Goal: Task Accomplishment & Management: Manage account settings

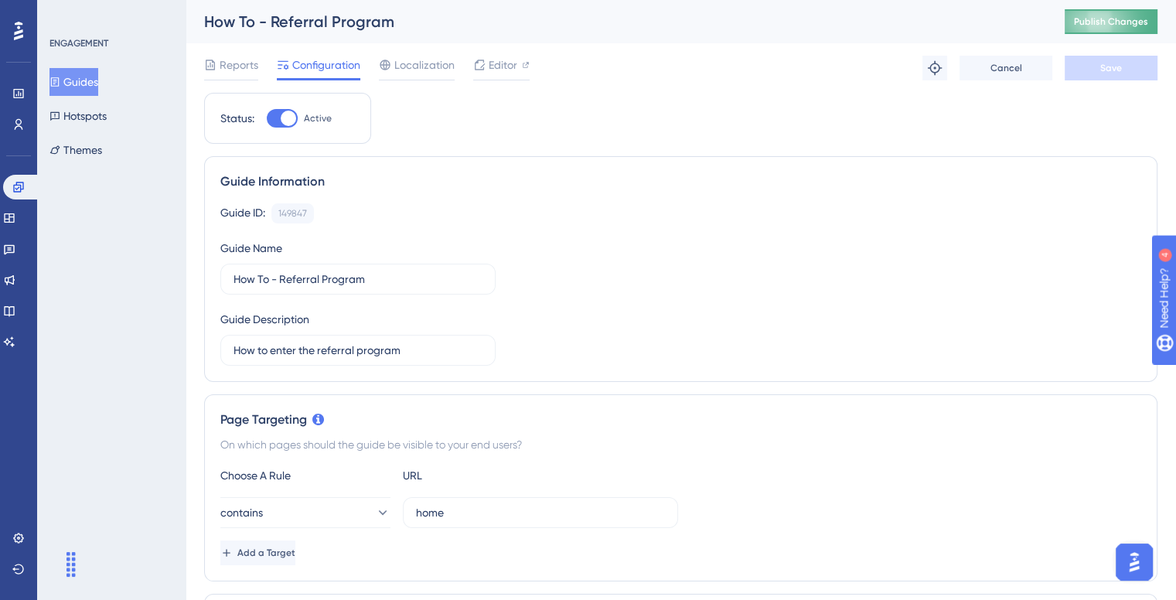
click at [1113, 21] on span "Publish Changes" at bounding box center [1111, 21] width 74 height 12
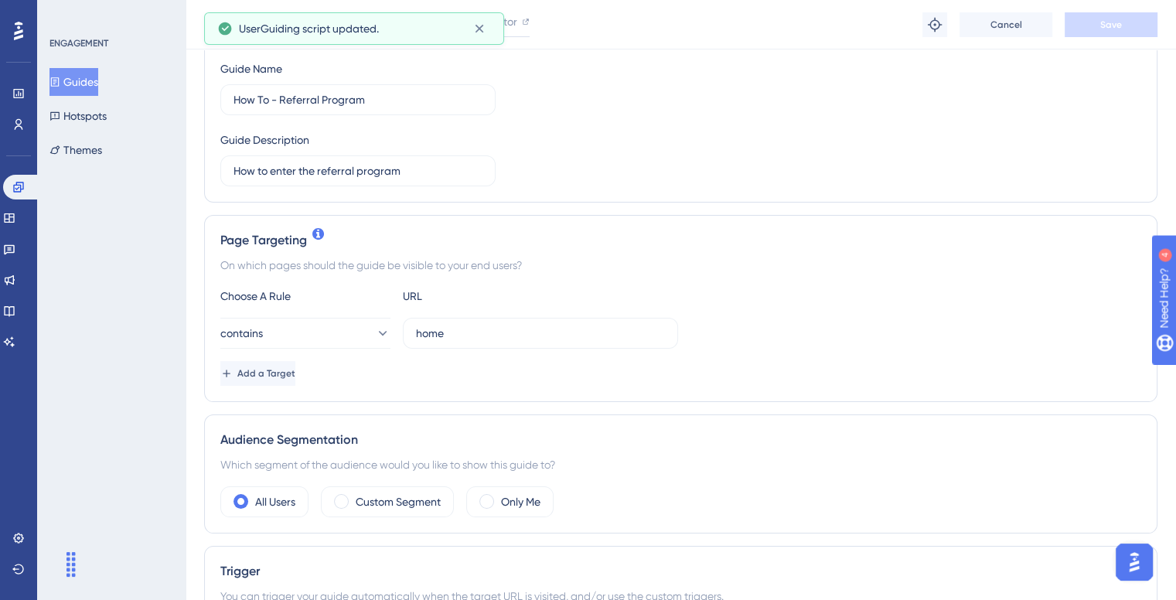
scroll to position [386, 0]
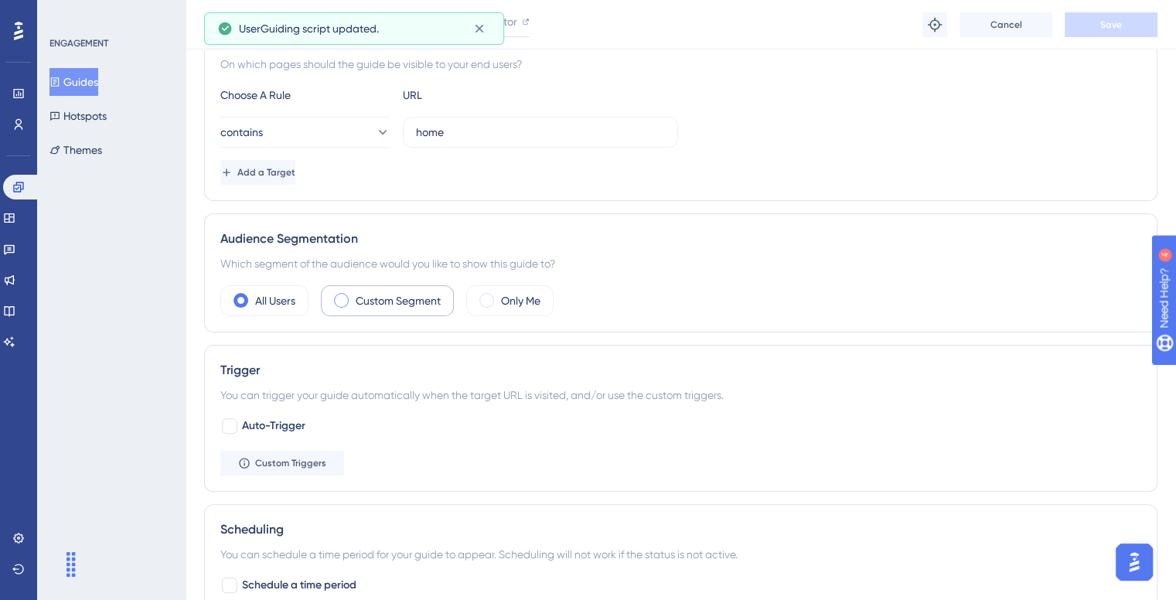
click at [349, 296] on div "Custom Segment" at bounding box center [387, 300] width 133 height 31
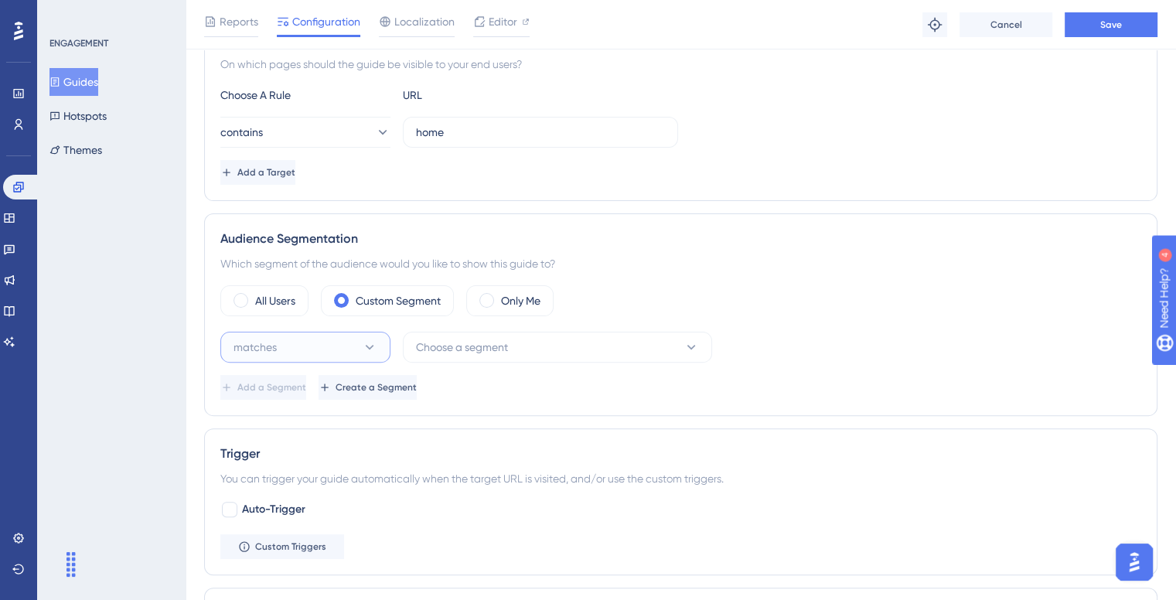
click at [332, 338] on button "matches" at bounding box center [305, 347] width 170 height 31
drag, startPoint x: 341, startPoint y: 379, endPoint x: 355, endPoint y: 364, distance: 20.2
click at [342, 380] on div "matches matches" at bounding box center [305, 394] width 125 height 31
click at [489, 342] on span "Choose a segment" at bounding box center [462, 347] width 92 height 19
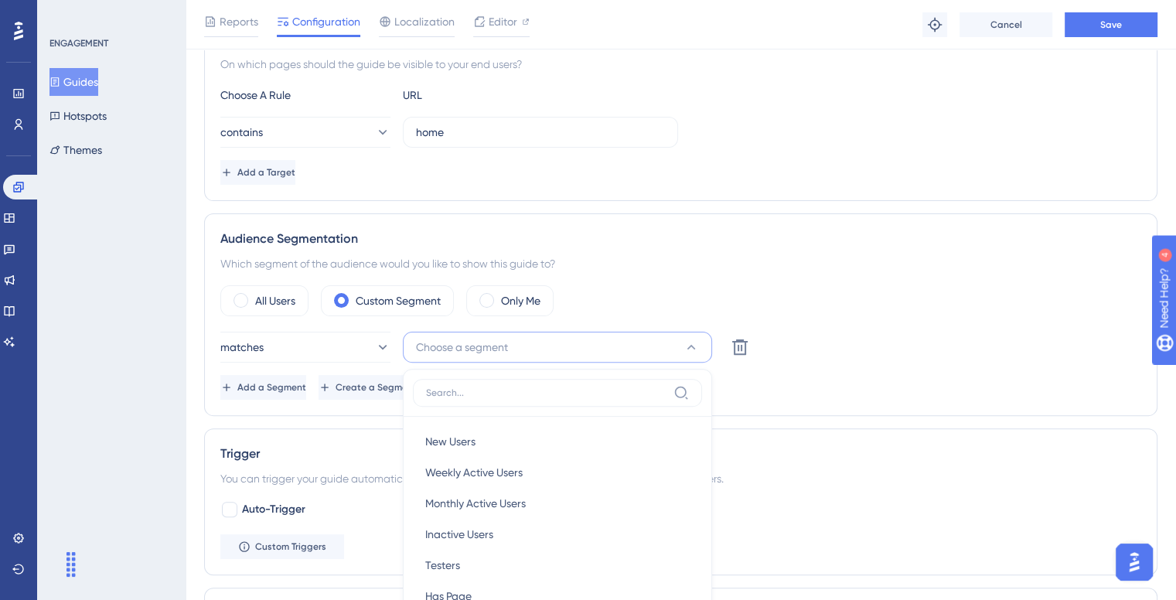
scroll to position [597, 0]
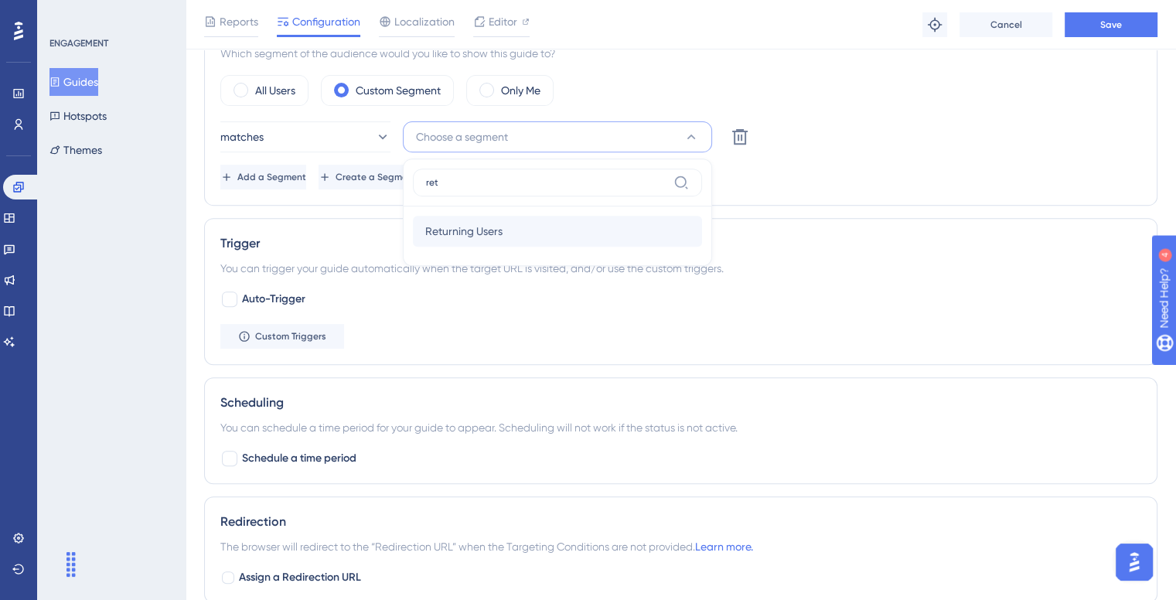
type input "ret"
click at [479, 231] on span "Returning Users" at bounding box center [463, 231] width 77 height 19
click at [306, 177] on span "Add a Segment" at bounding box center [271, 177] width 69 height 12
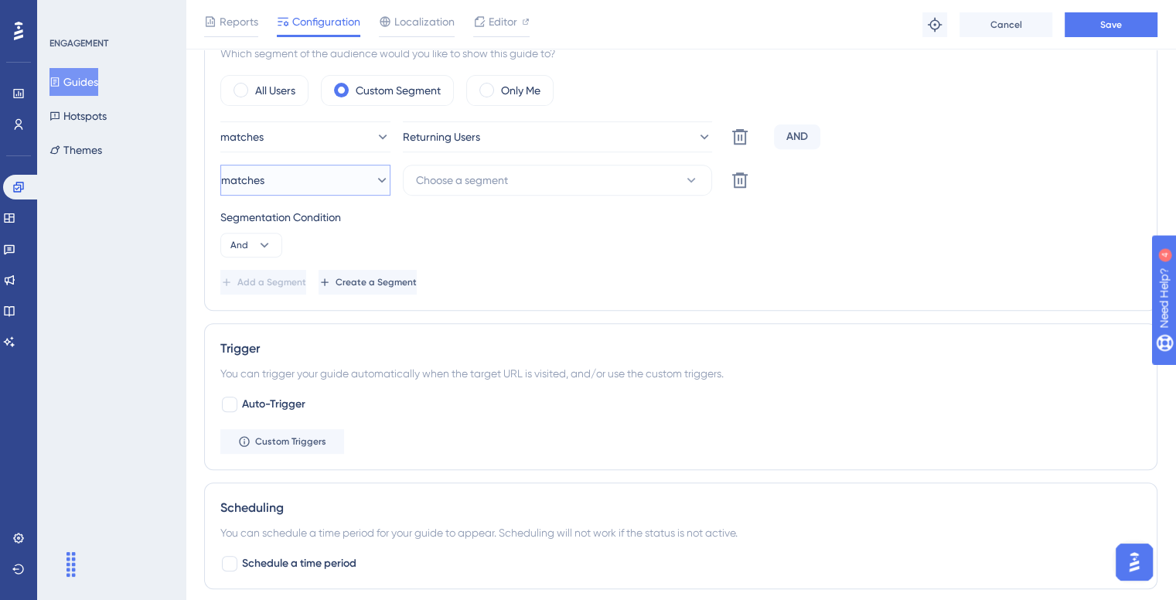
click at [312, 178] on button "matches" at bounding box center [305, 180] width 170 height 31
drag, startPoint x: 317, startPoint y: 256, endPoint x: 339, endPoint y: 224, distance: 38.8
click at [316, 255] on div "doesn't match doesn't match" at bounding box center [305, 258] width 125 height 31
click at [461, 182] on span "Choose a segment" at bounding box center [462, 180] width 92 height 19
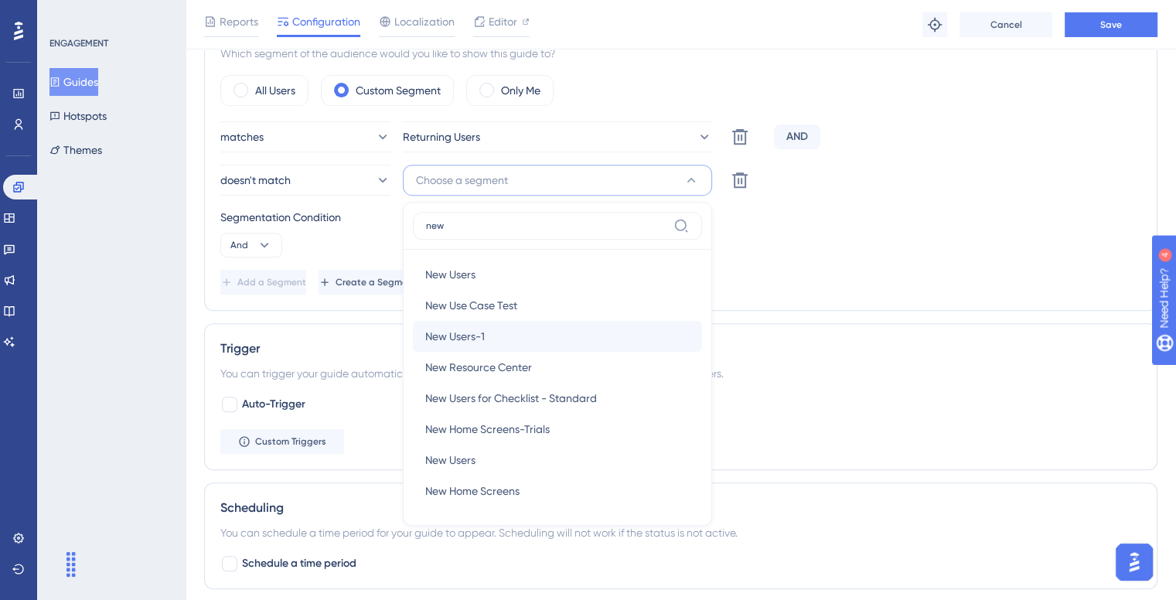
type input "new"
click at [479, 332] on span "New Users-1" at bounding box center [455, 336] width 60 height 19
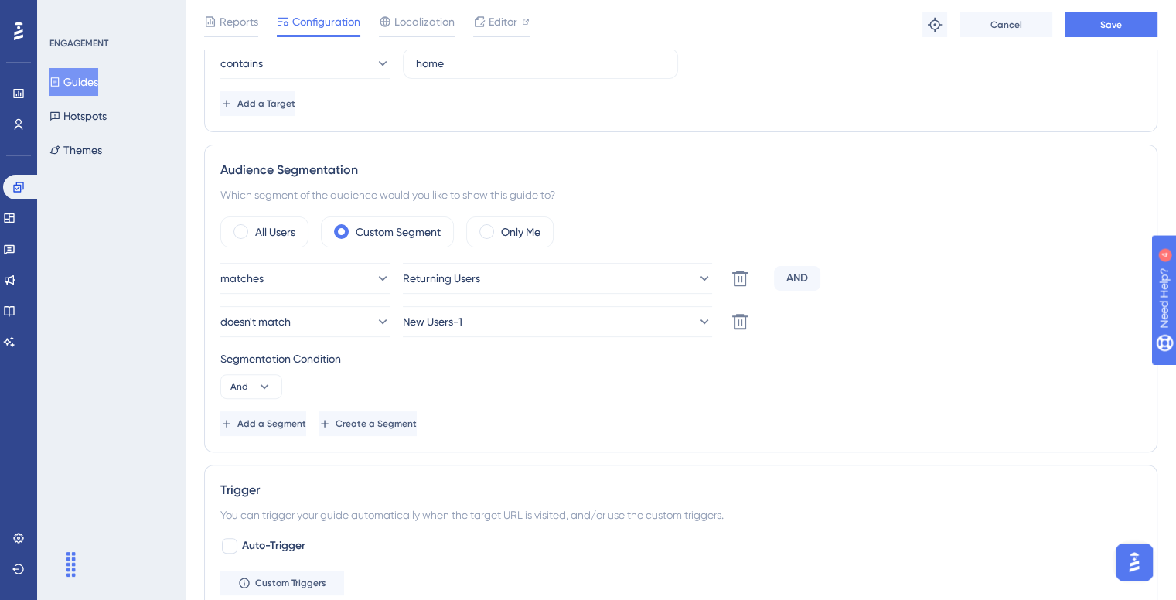
scroll to position [288, 0]
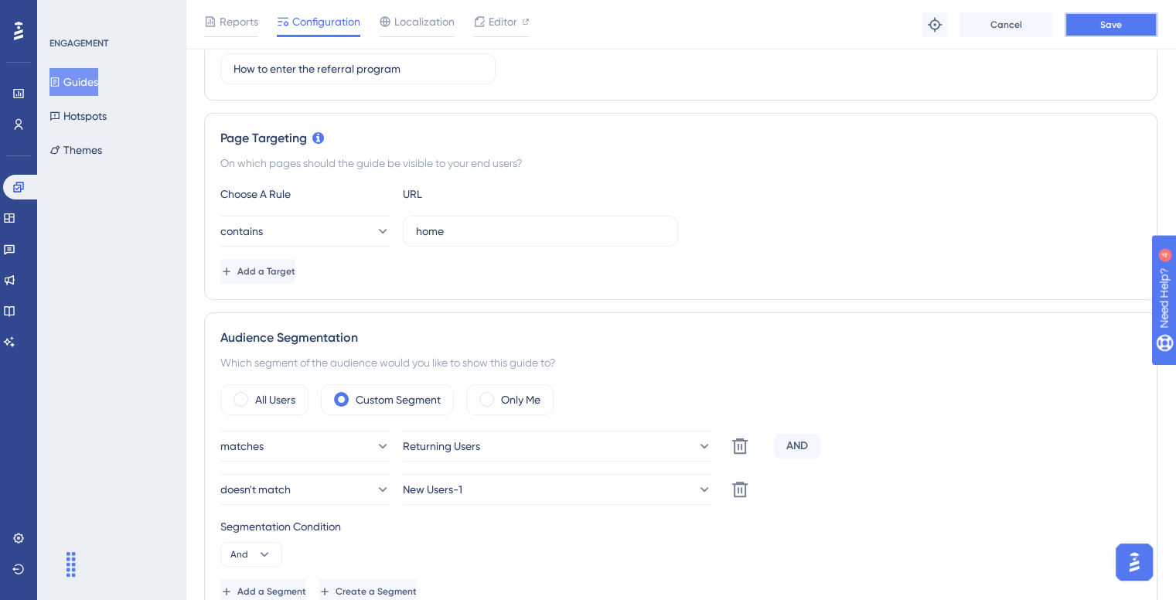
click at [1105, 33] on button "Save" at bounding box center [1110, 24] width 93 height 25
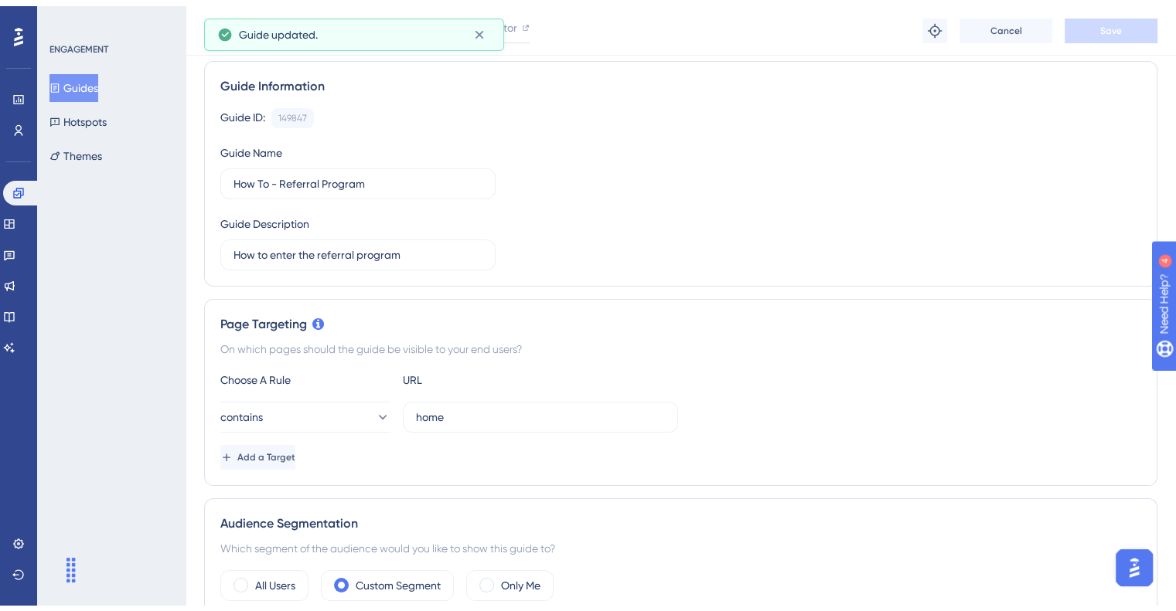
scroll to position [0, 0]
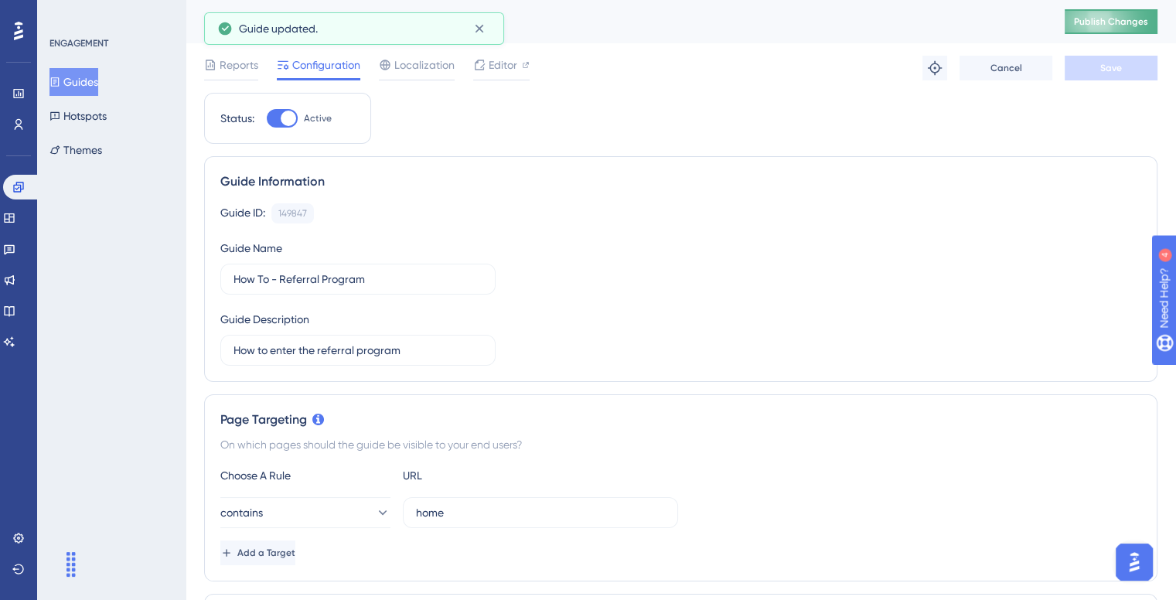
click at [1148, 15] on span "Publish Changes" at bounding box center [1111, 21] width 74 height 12
click at [22, 85] on link at bounding box center [18, 93] width 12 height 25
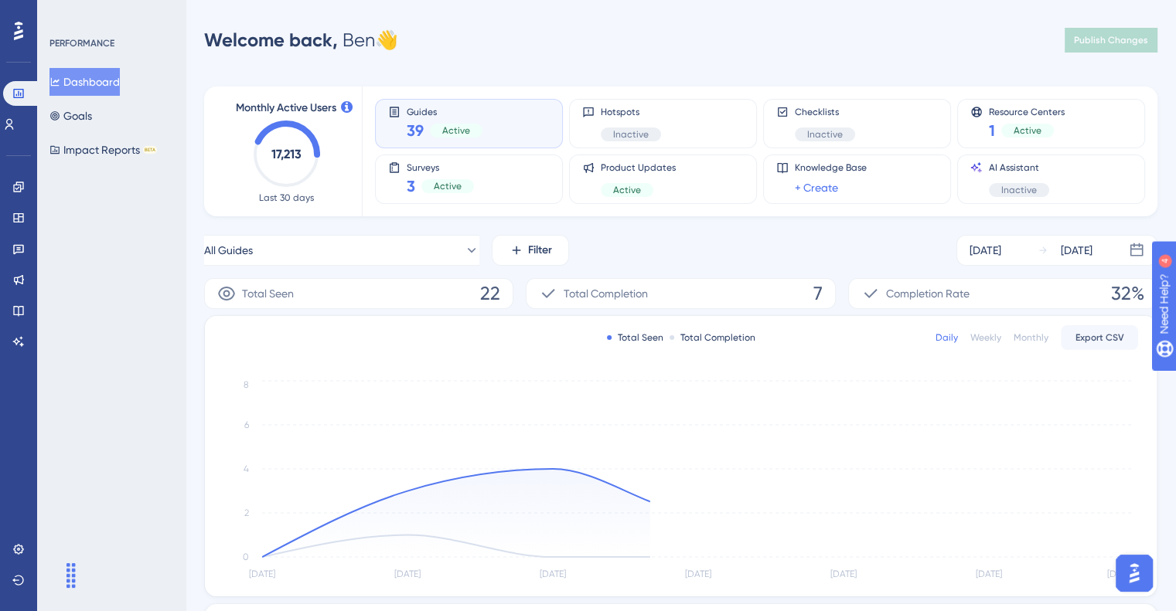
click at [476, 21] on div "Performance Users Engagement Widgets Feedback Product Updates Knowledge Base AI…" at bounding box center [588, 500] width 1176 height 1001
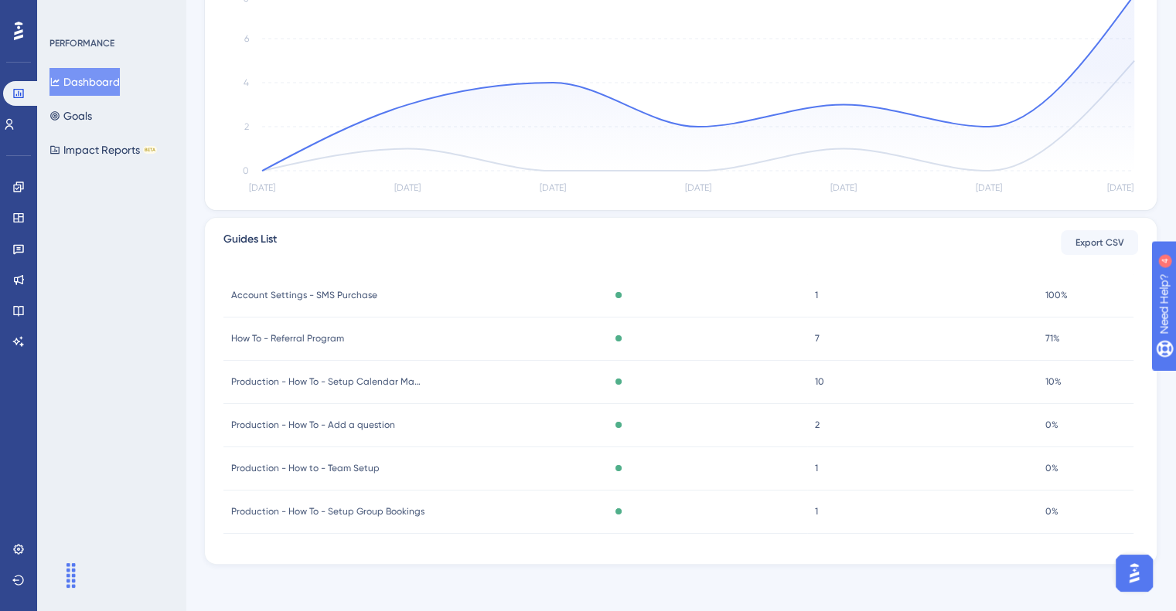
scroll to position [390, 0]
